Goal: Task Accomplishment & Management: Manage account settings

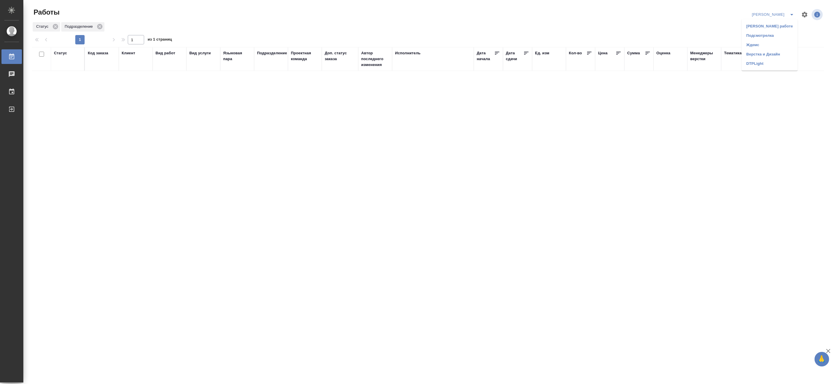
click at [776, 25] on li "[PERSON_NAME] работе" at bounding box center [770, 26] width 56 height 9
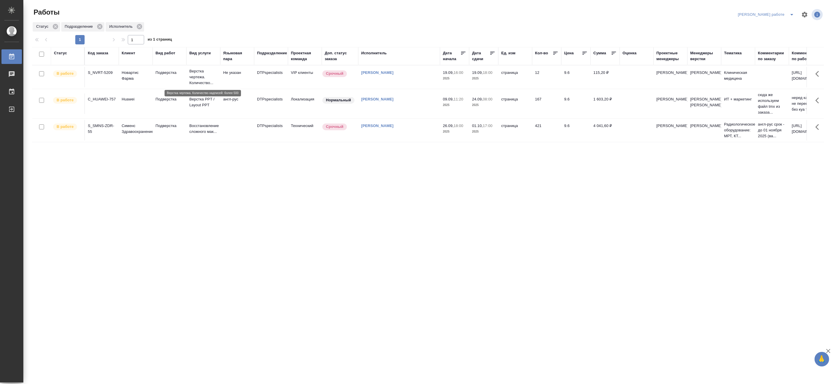
click at [195, 75] on p "Верстка чертежа. Количество..." at bounding box center [203, 77] width 28 height 18
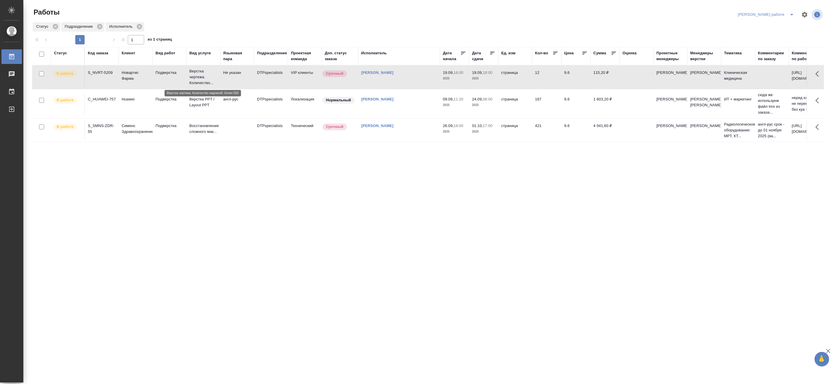
click at [195, 75] on p "Верстка чертежа. Количество..." at bounding box center [203, 77] width 28 height 18
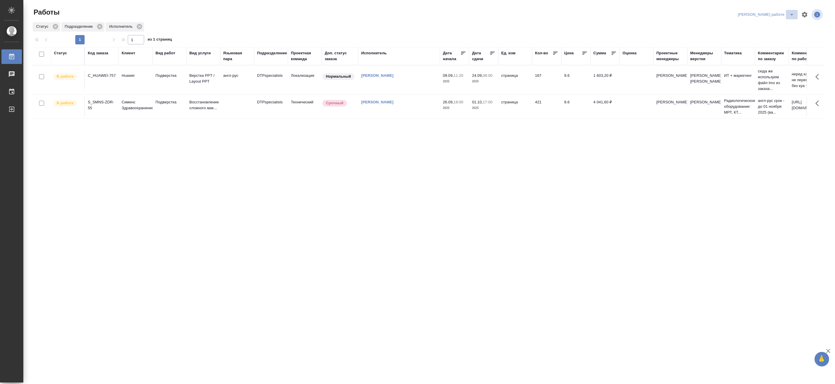
click at [793, 12] on icon "split button" at bounding box center [792, 14] width 7 height 7
click at [766, 53] on li "Верстка и Дизайн" at bounding box center [771, 54] width 53 height 9
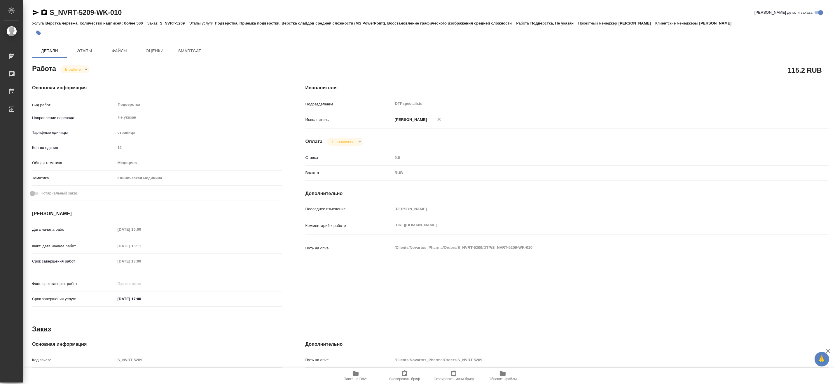
type textarea "x"
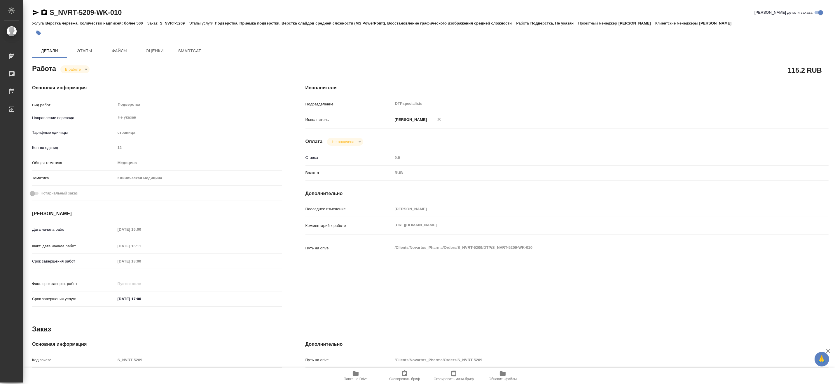
type textarea "x"
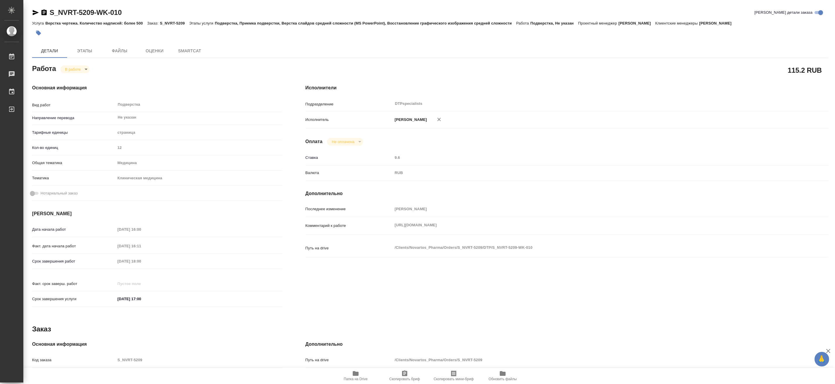
type textarea "x"
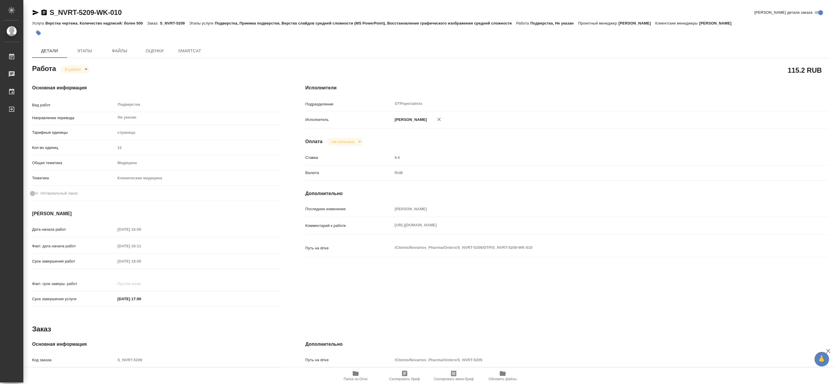
type textarea "x"
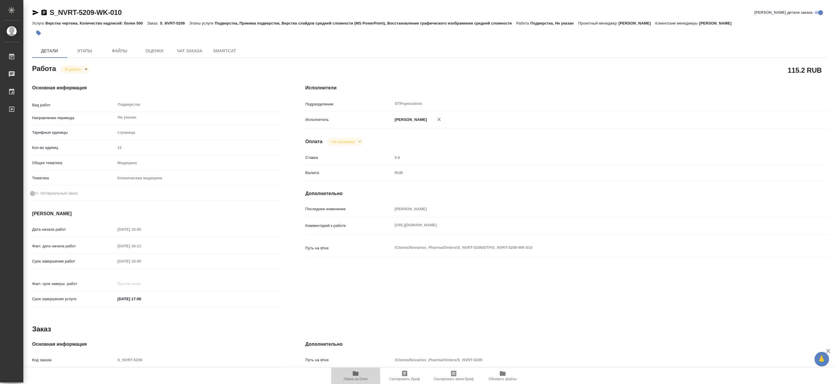
click at [358, 378] on span "Папка на Drive" at bounding box center [356, 379] width 24 height 4
type textarea "x"
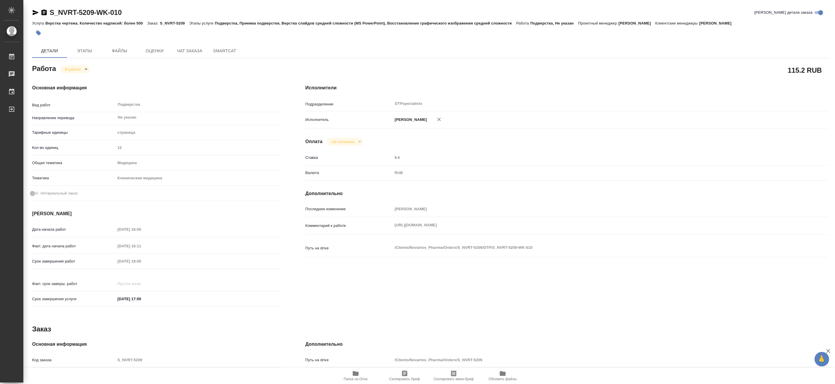
type textarea "x"
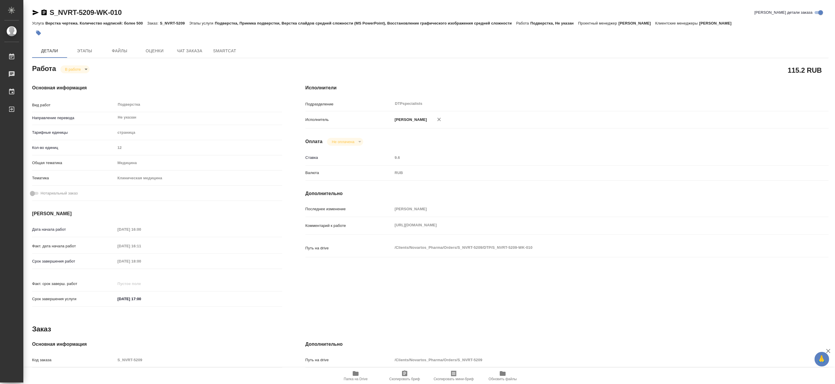
type textarea "x"
click at [69, 67] on body "🙏 .cls-1 fill:#fff; AWATERA Matveeva Maria Работы 0 Чаты График Выйти S_NVRT-52…" at bounding box center [417, 192] width 835 height 384
click at [68, 77] on button "Выполнен" at bounding box center [75, 79] width 21 height 6
type textarea "x"
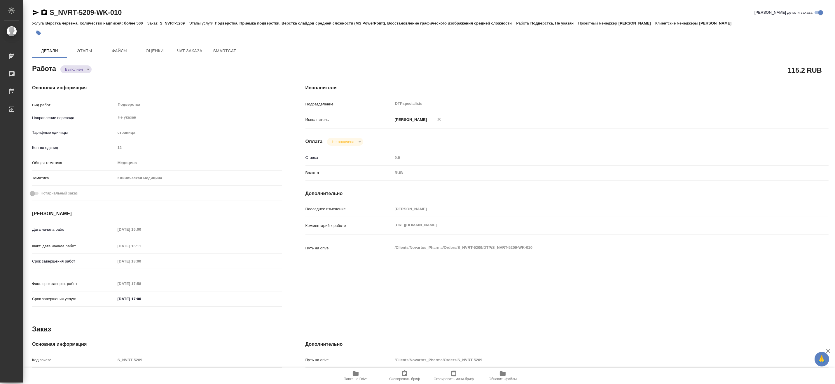
type textarea "x"
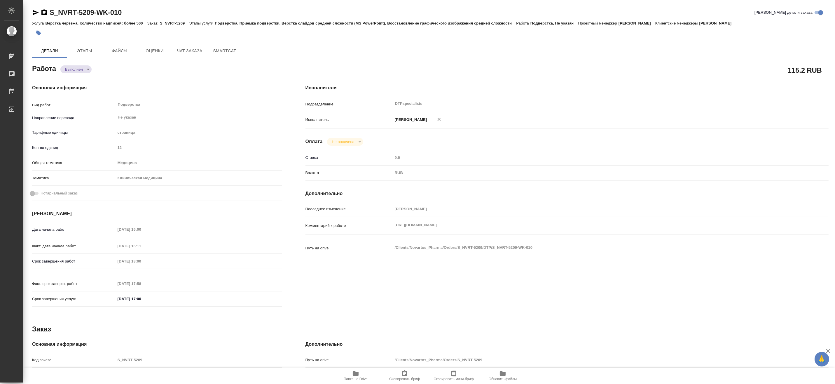
type textarea "x"
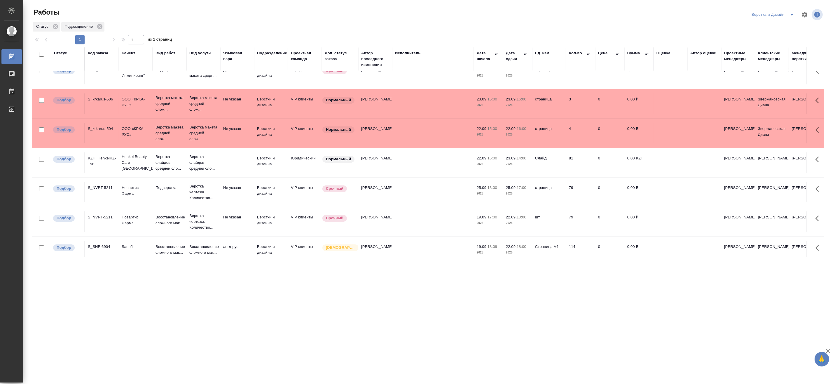
scroll to position [8, 0]
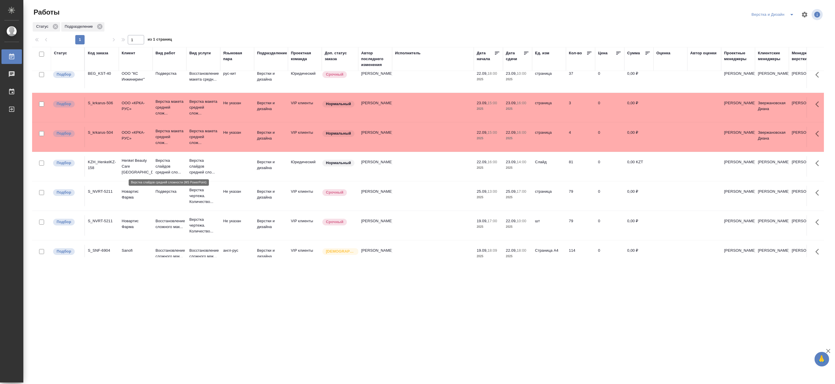
click at [165, 167] on p "Верстка слайдов средней сло..." at bounding box center [170, 167] width 28 height 18
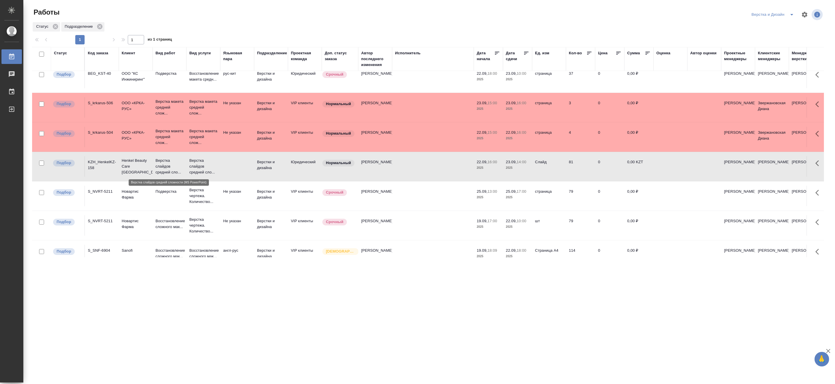
click at [165, 167] on p "Верстка слайдов средней сло..." at bounding box center [170, 167] width 28 height 18
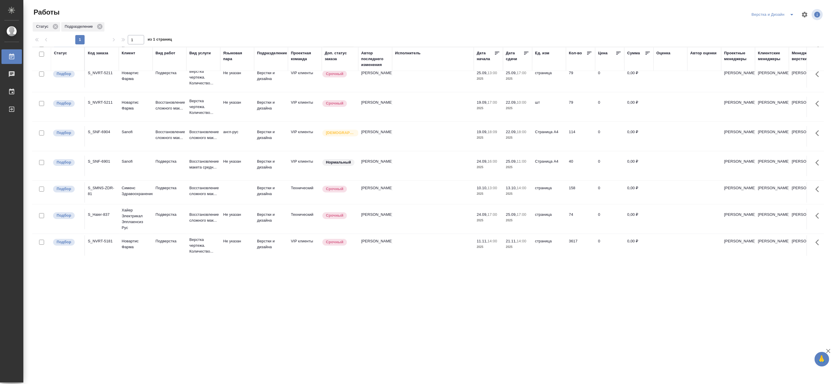
scroll to position [130, 0]
click at [188, 129] on td "Восстановление сложного мак..." at bounding box center [204, 136] width 34 height 20
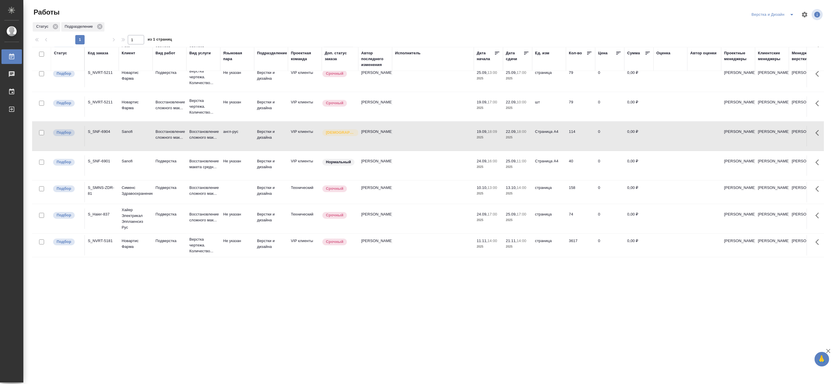
click at [188, 129] on td "Восстановление сложного мак..." at bounding box center [204, 136] width 34 height 20
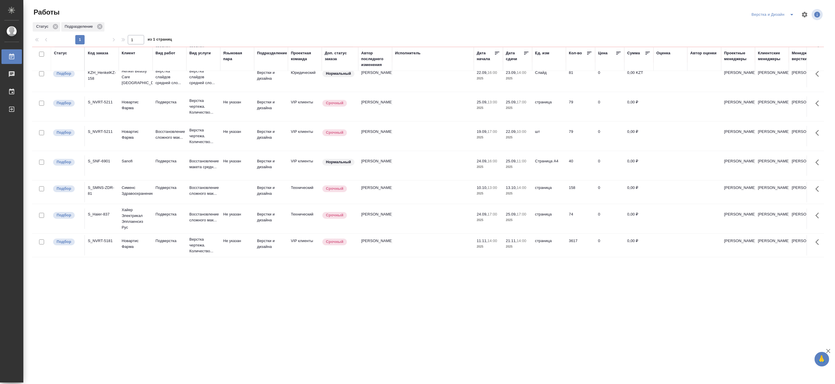
scroll to position [108, 0]
click at [791, 10] on button "split button" at bounding box center [792, 14] width 12 height 9
click at [787, 43] on li "Матвеева_назначено" at bounding box center [776, 44] width 56 height 9
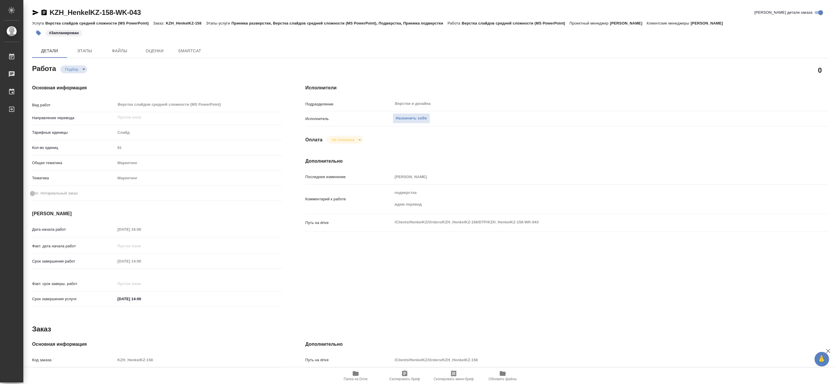
type textarea "x"
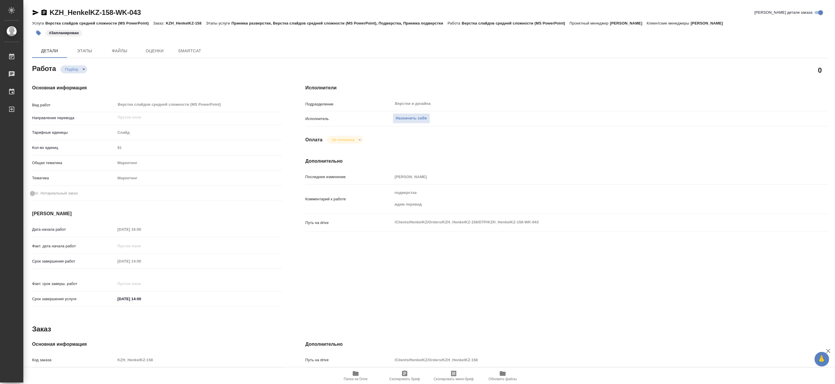
type textarea "x"
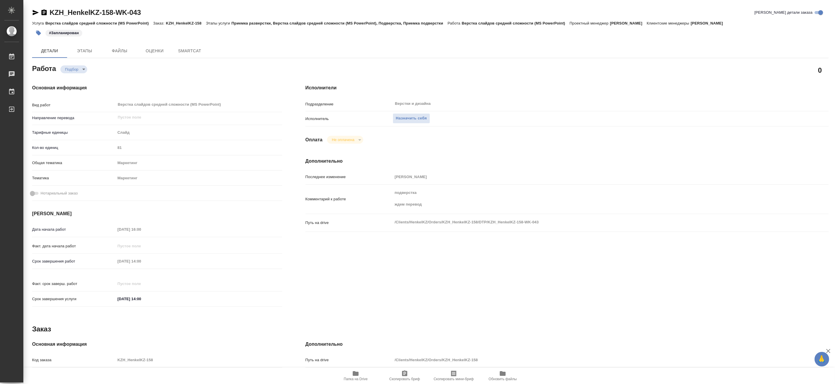
type textarea "x"
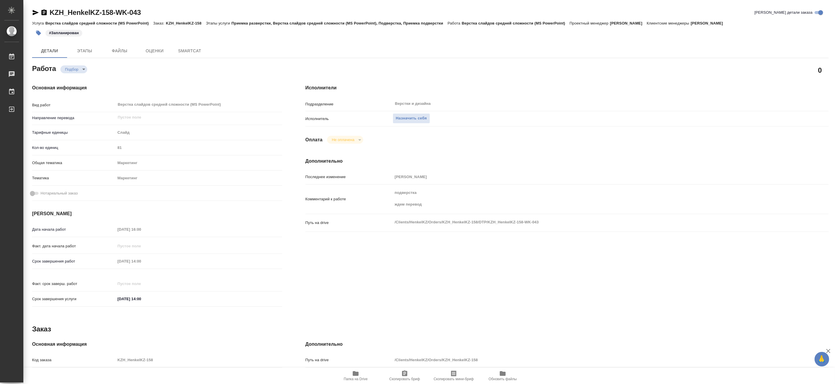
type textarea "x"
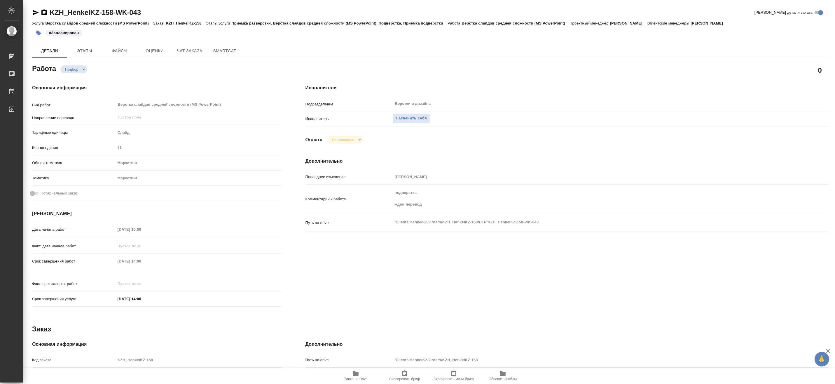
type textarea "x"
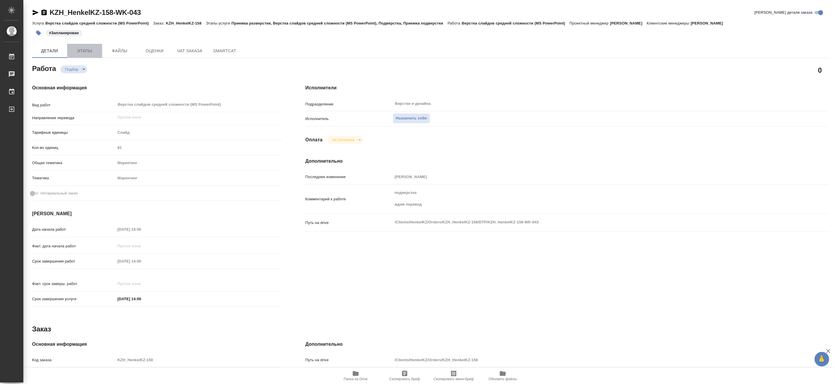
click at [85, 53] on span "Этапы" at bounding box center [85, 50] width 28 height 7
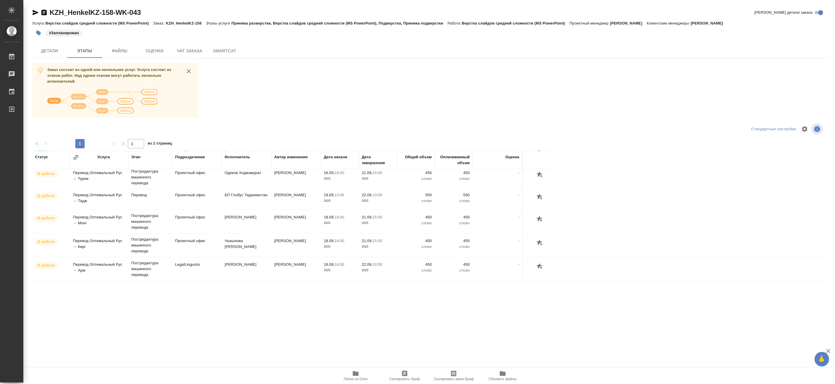
scroll to position [65, 0]
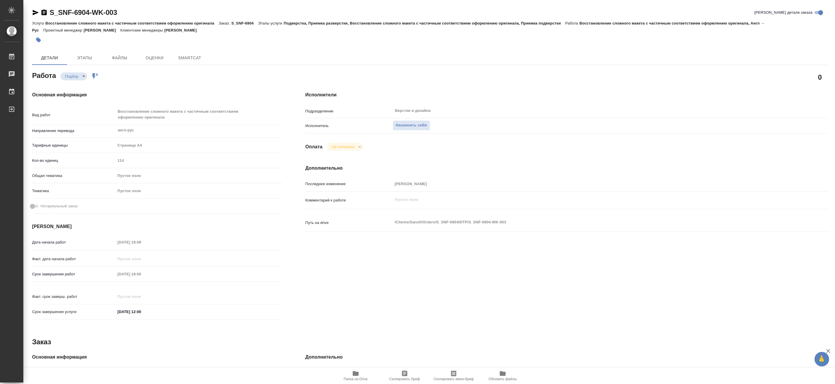
type textarea "x"
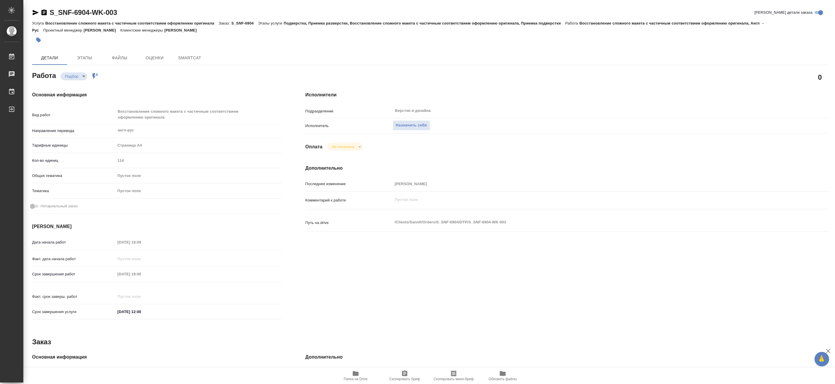
type textarea "x"
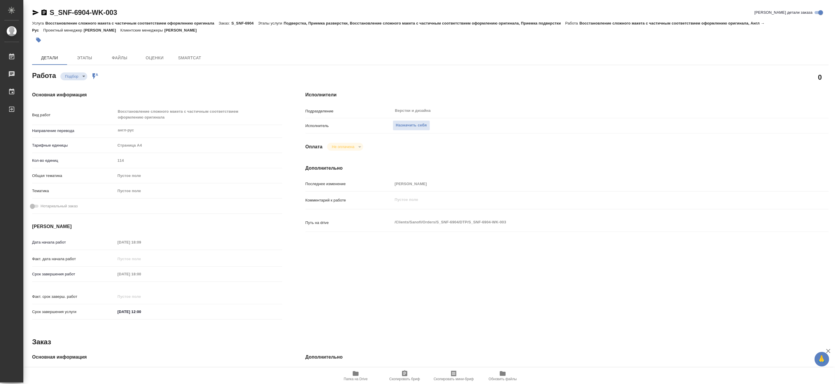
type textarea "x"
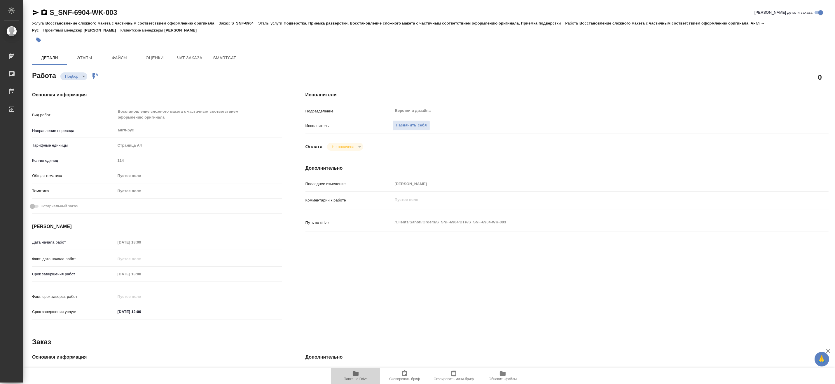
click at [360, 377] on span "Папка на Drive" at bounding box center [356, 379] width 24 height 4
type textarea "x"
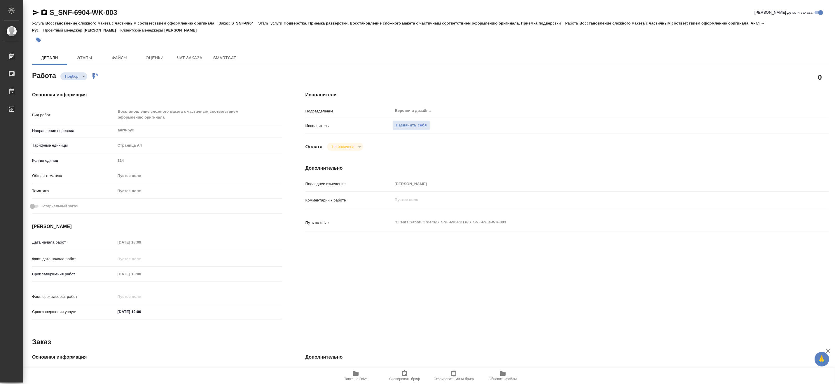
type textarea "x"
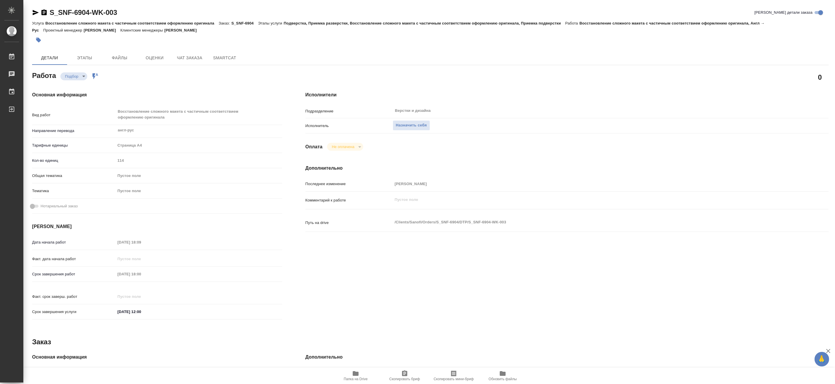
type textarea "x"
